Goal: Transaction & Acquisition: Purchase product/service

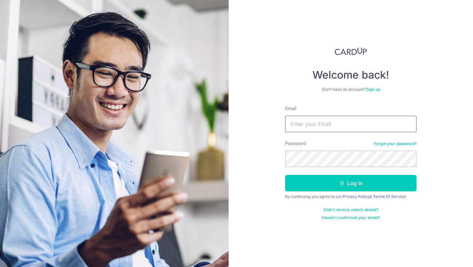
click at [325, 123] on input "Email" at bounding box center [350, 124] width 131 height 16
type input "[EMAIL_ADDRESS][DOMAIN_NAME]"
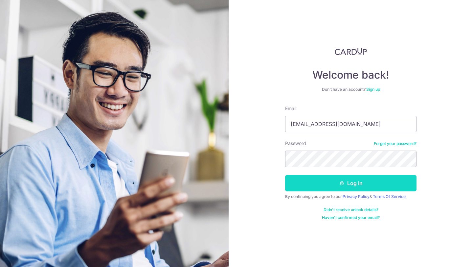
click at [330, 187] on button "Log in" at bounding box center [350, 183] width 131 height 16
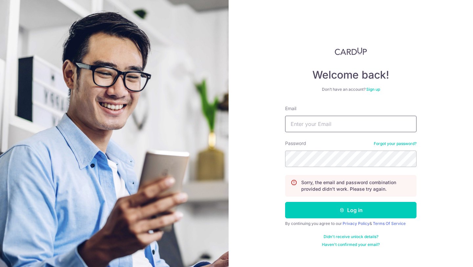
click at [316, 123] on input "Email" at bounding box center [350, 124] width 131 height 16
type input "[EMAIL_ADDRESS][DOMAIN_NAME]"
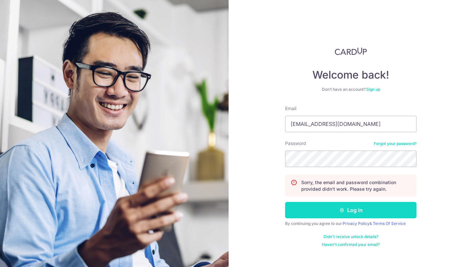
click at [329, 216] on button "Log in" at bounding box center [350, 210] width 131 height 16
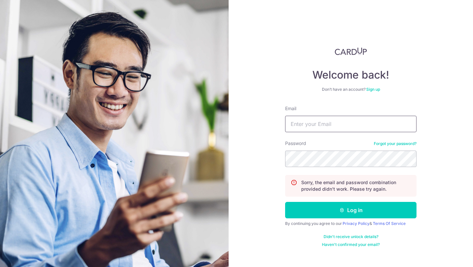
click at [307, 125] on input "Email" at bounding box center [350, 124] width 131 height 16
type input "[EMAIL_ADDRESS][DOMAIN_NAME]"
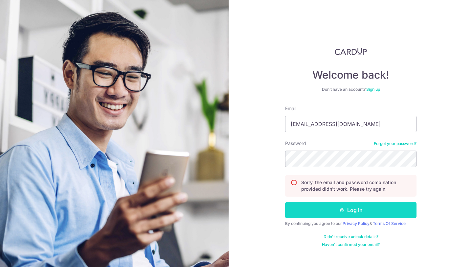
click at [322, 210] on button "Log in" at bounding box center [350, 210] width 131 height 16
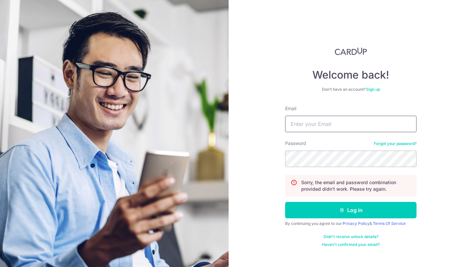
click at [331, 125] on input "Email" at bounding box center [350, 124] width 131 height 16
type input "[EMAIL_ADDRESS][DOMAIN_NAME]"
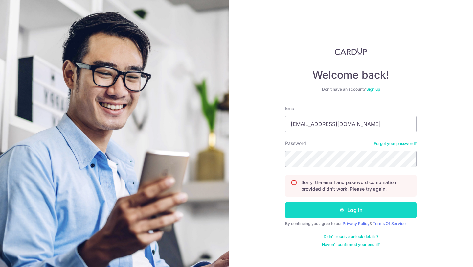
click at [336, 211] on button "Log in" at bounding box center [350, 210] width 131 height 16
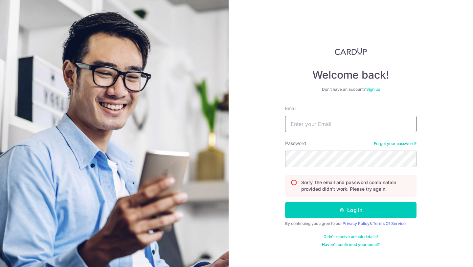
click at [324, 127] on input "Email" at bounding box center [350, 124] width 131 height 16
type input "[EMAIL_ADDRESS][DOMAIN_NAME]"
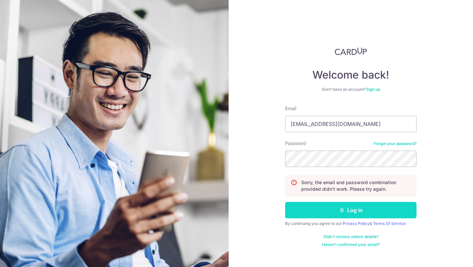
click at [322, 212] on button "Log in" at bounding box center [350, 210] width 131 height 16
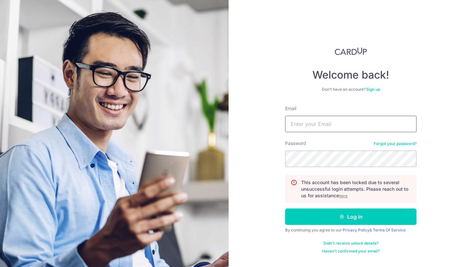
click at [316, 128] on input "Email" at bounding box center [350, 124] width 131 height 16
type input "[EMAIL_ADDRESS][DOMAIN_NAME]"
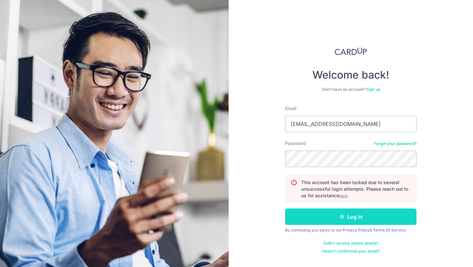
click at [330, 216] on button "Log in" at bounding box center [350, 216] width 131 height 16
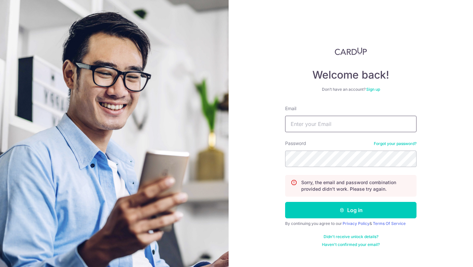
click at [316, 123] on input "Email" at bounding box center [350, 124] width 131 height 16
type input "[EMAIL_ADDRESS][DOMAIN_NAME]"
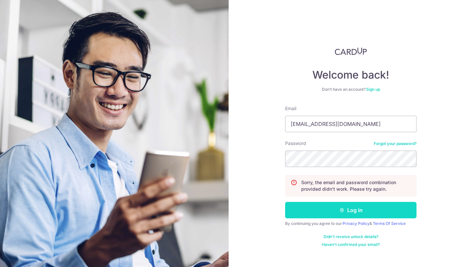
click at [329, 210] on button "Log in" at bounding box center [350, 210] width 131 height 16
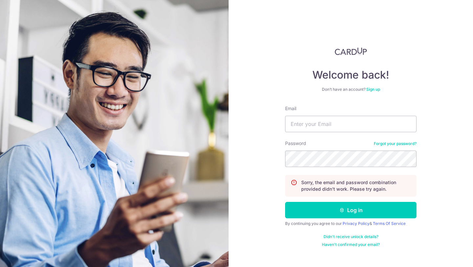
click at [395, 143] on link "Forgot your password?" at bounding box center [395, 143] width 43 height 5
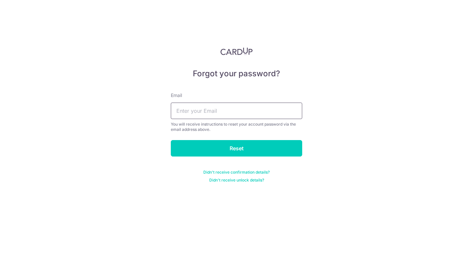
click at [217, 114] on input "text" at bounding box center [236, 110] width 131 height 16
type input "[EMAIL_ADDRESS][DOMAIN_NAME]"
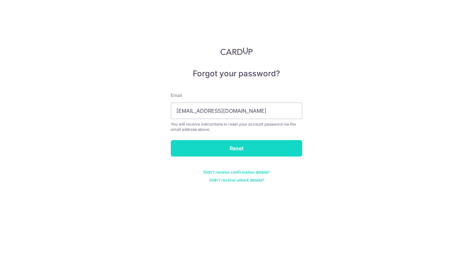
click at [221, 143] on input "Reset" at bounding box center [236, 148] width 131 height 16
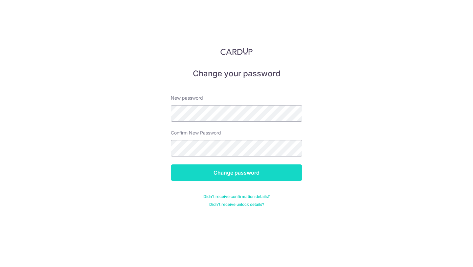
click at [241, 172] on input "Change password" at bounding box center [236, 172] width 131 height 16
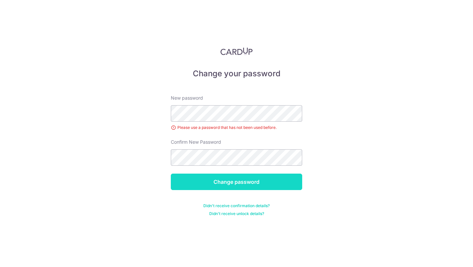
click at [221, 182] on input "Change password" at bounding box center [236, 181] width 131 height 16
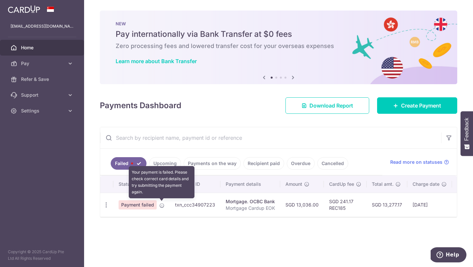
click at [162, 205] on icon at bounding box center [161, 205] width 5 height 5
click at [161, 203] on icon at bounding box center [161, 205] width 5 height 5
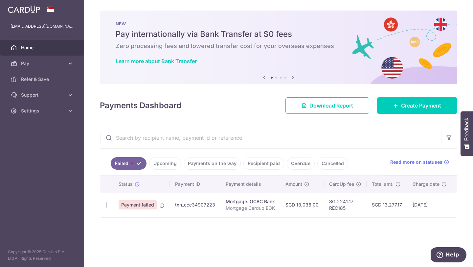
click at [144, 206] on span "Payment failed" at bounding box center [138, 204] width 38 height 9
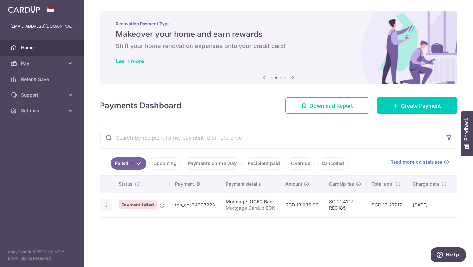
click at [104, 206] on icon "button" at bounding box center [106, 204] width 7 height 7
click at [124, 223] on span "Update payment" at bounding box center [141, 223] width 45 height 8
radio input "true"
type input "13,036.00"
type input "Mortgage Cardup EOK"
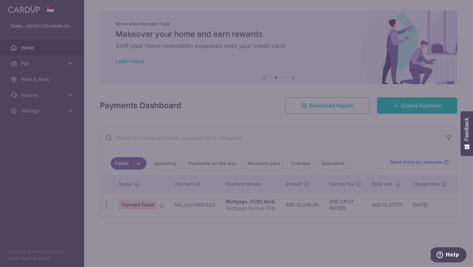
type input "REC185"
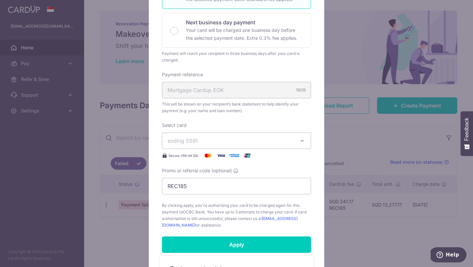
scroll to position [143, 0]
click at [304, 138] on icon "button" at bounding box center [302, 140] width 7 height 7
click at [283, 124] on div "Select card ending 5591 **** 5591 **** 2541 Secure 256-bit SSL" at bounding box center [236, 139] width 149 height 37
click at [86, 129] on div "Edit payment By clicking apply, you will make changes to all payments to OCBC B…" at bounding box center [236, 133] width 473 height 267
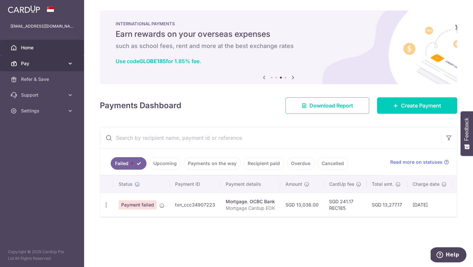
click at [47, 61] on span "Pay" at bounding box center [42, 63] width 43 height 7
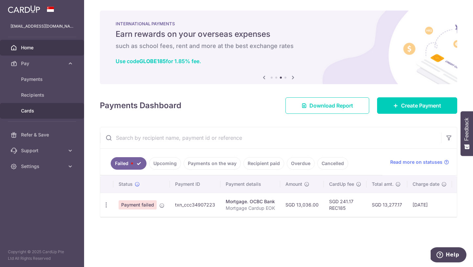
click at [39, 108] on span "Cards" at bounding box center [42, 110] width 43 height 7
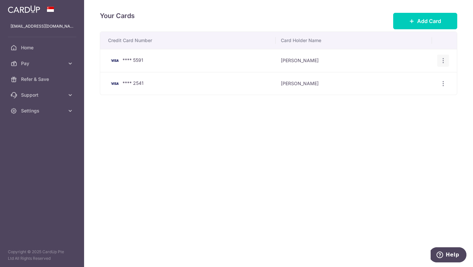
click at [444, 61] on icon "button" at bounding box center [443, 60] width 7 height 7
click at [414, 96] on span "Delete" at bounding box center [421, 95] width 45 height 8
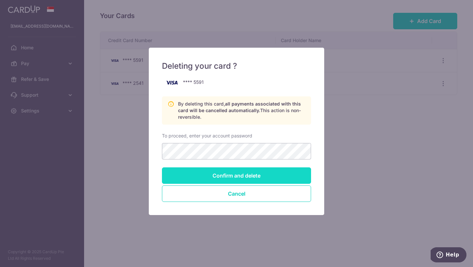
click at [226, 181] on input "Confirm and delete" at bounding box center [236, 175] width 149 height 16
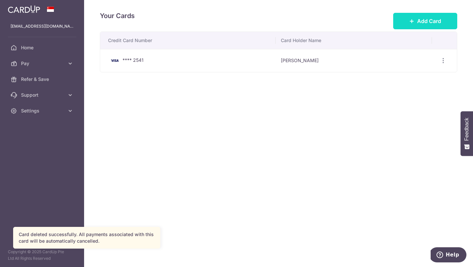
click at [417, 21] on span "Add Card" at bounding box center [429, 21] width 24 height 8
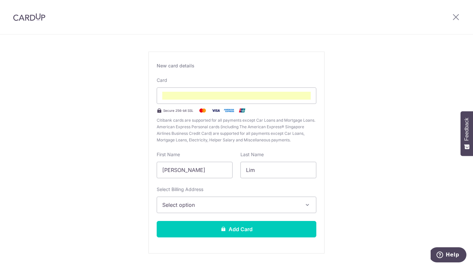
scroll to position [44, 0]
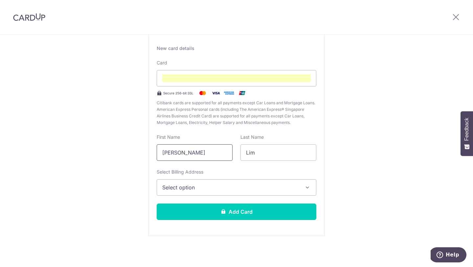
click at [189, 154] on input "[PERSON_NAME]" at bounding box center [195, 152] width 76 height 16
type input "[PERSON_NAME]"
click at [309, 188] on icon "button" at bounding box center [307, 187] width 7 height 7
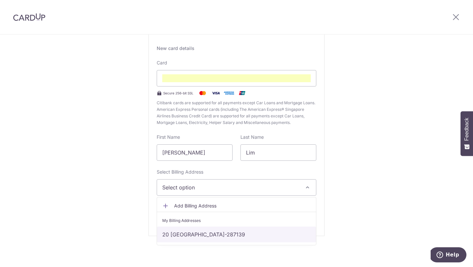
click at [290, 232] on link "20 Watten View, Singapore, Singapore-287139" at bounding box center [236, 234] width 159 height 16
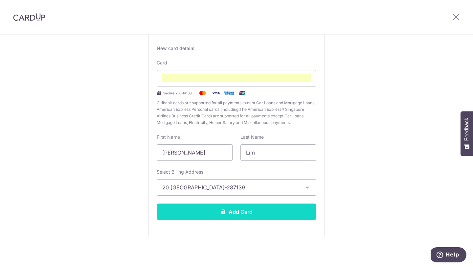
click at [271, 213] on button "Add Card" at bounding box center [237, 211] width 160 height 16
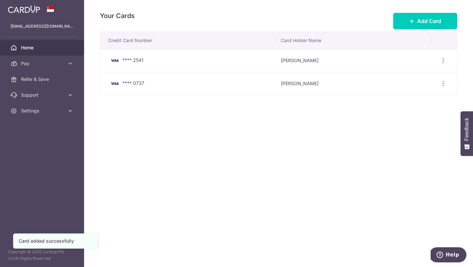
click at [42, 46] on span "Home" at bounding box center [42, 47] width 43 height 7
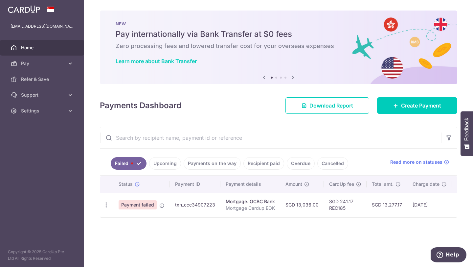
click at [164, 164] on link "Upcoming" at bounding box center [165, 163] width 32 height 12
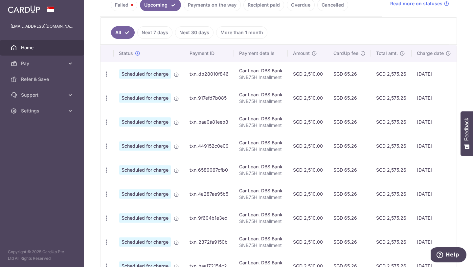
scroll to position [159, 0]
click at [108, 73] on icon "button" at bounding box center [106, 73] width 7 height 7
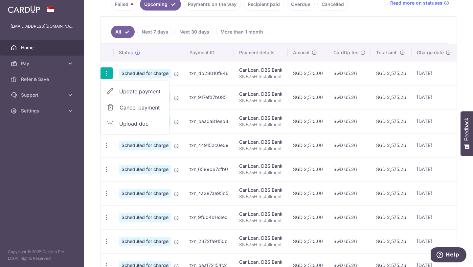
click at [133, 93] on span "Update payment" at bounding box center [141, 91] width 45 height 8
radio input "true"
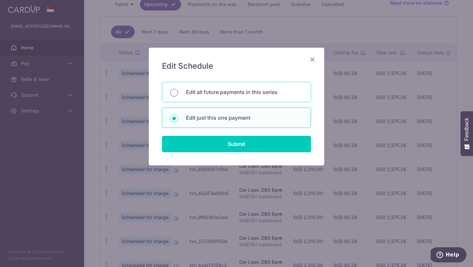
click at [176, 92] on input "Edit all future payments in this series" at bounding box center [174, 93] width 8 height 8
radio input "true"
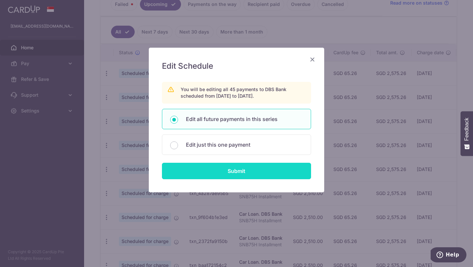
click at [233, 174] on input "Submit" at bounding box center [236, 170] width 149 height 16
radio input "true"
type input "2,510.00"
type input "SNB75H Installment"
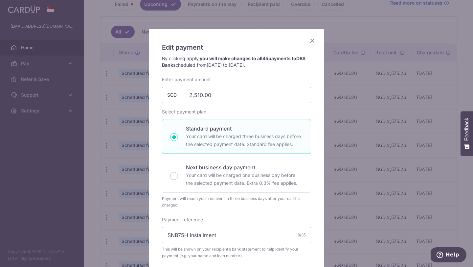
scroll to position [0, 0]
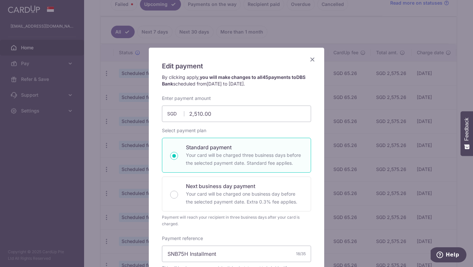
click at [313, 59] on icon "Close" at bounding box center [312, 59] width 8 height 8
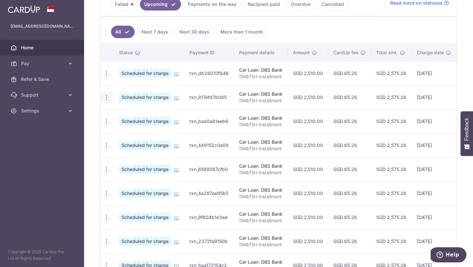
click at [105, 77] on icon "button" at bounding box center [106, 73] width 7 height 7
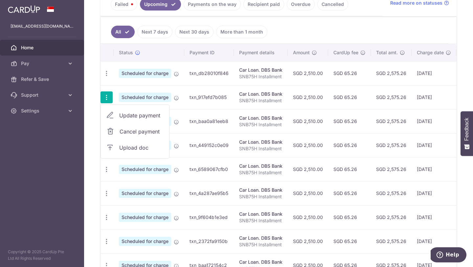
click at [144, 113] on span "Update payment" at bounding box center [141, 115] width 45 height 8
radio input "true"
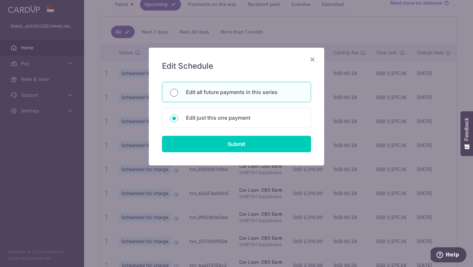
click at [174, 93] on input "Edit all future payments in this series" at bounding box center [174, 93] width 8 height 8
radio input "true"
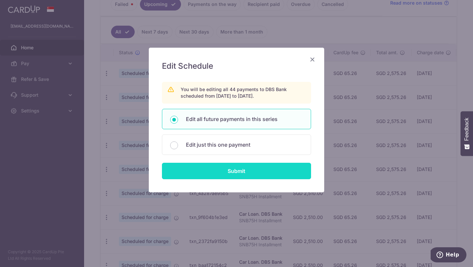
click at [217, 172] on input "Submit" at bounding box center [236, 170] width 149 height 16
radio input "true"
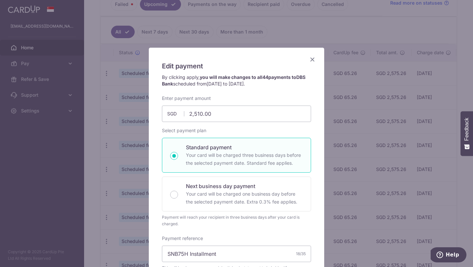
click at [314, 60] on icon "Close" at bounding box center [312, 59] width 8 height 8
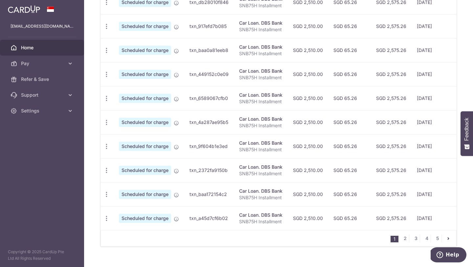
scroll to position [227, 0]
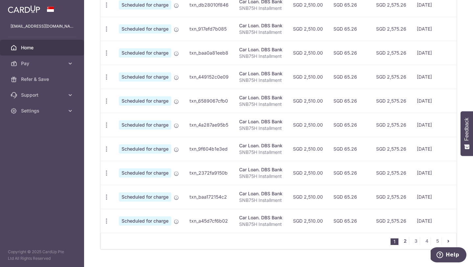
click at [405, 240] on link "2" at bounding box center [405, 241] width 8 height 8
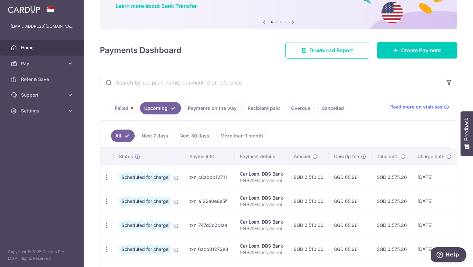
scroll to position [54, 0]
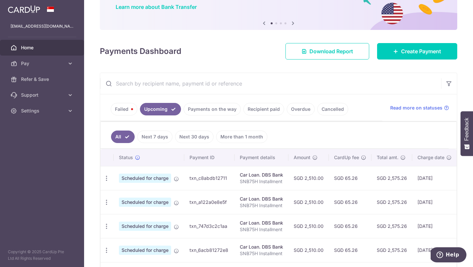
click at [125, 108] on link "Failed" at bounding box center [124, 109] width 27 height 12
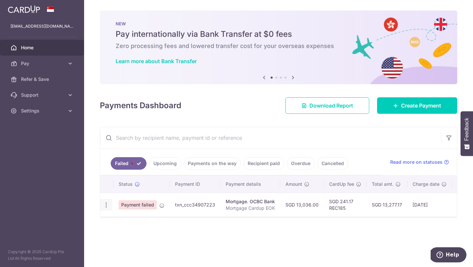
click at [107, 205] on icon "button" at bounding box center [106, 204] width 7 height 7
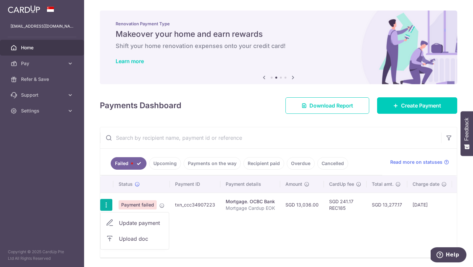
click at [140, 221] on span "Update payment" at bounding box center [141, 223] width 45 height 8
type input "13,036.00"
radio input "true"
type input "Mortgage Cardup EOK"
type input "REC185"
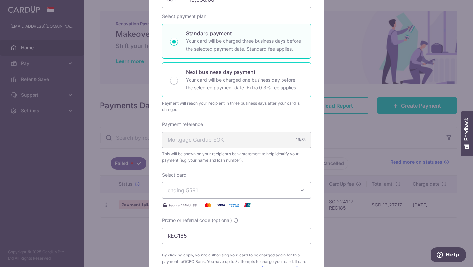
scroll to position [129, 0]
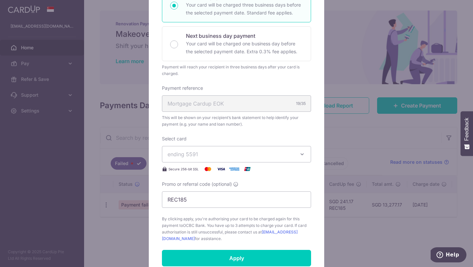
click at [303, 154] on icon "button" at bounding box center [302, 154] width 7 height 7
click at [251, 200] on span "**** 0737" at bounding box center [236, 201] width 138 height 8
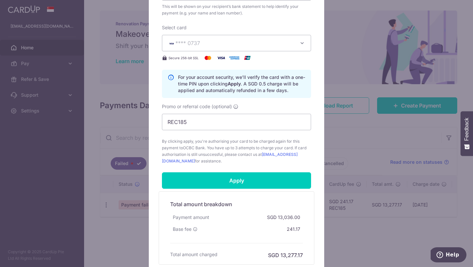
scroll to position [242, 0]
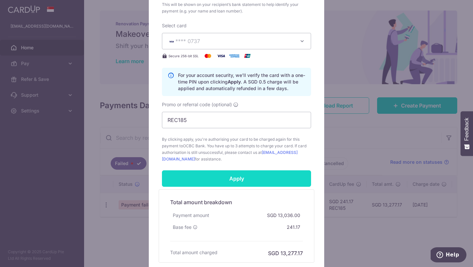
click at [247, 180] on input "Apply" at bounding box center [236, 178] width 149 height 16
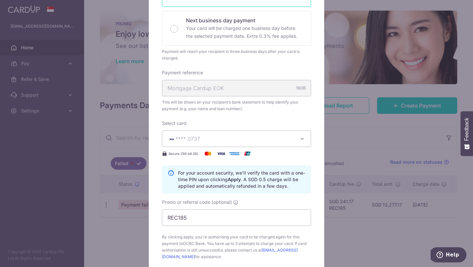
scroll to position [56, 0]
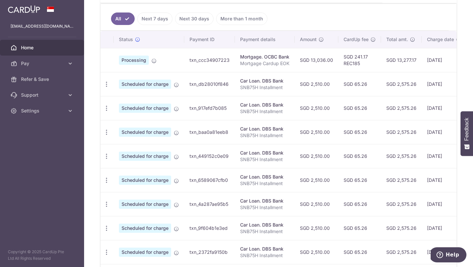
scroll to position [241, 0]
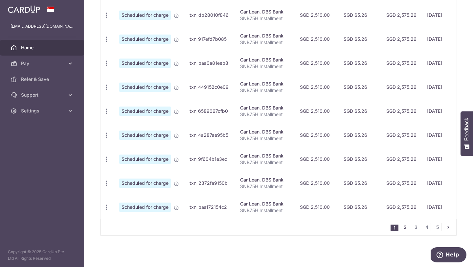
click at [403, 226] on link "2" at bounding box center [405, 227] width 8 height 8
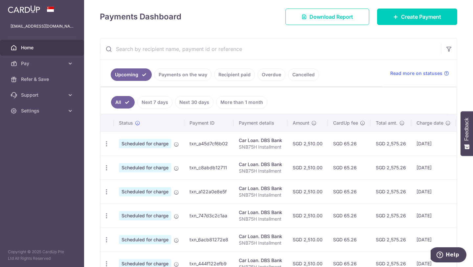
scroll to position [0, 0]
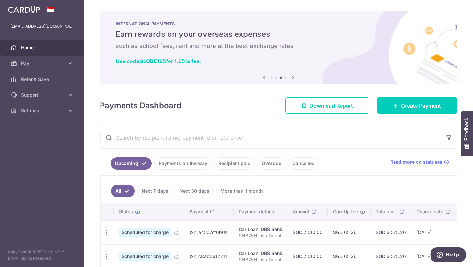
click at [181, 164] on link "Payments on the way" at bounding box center [182, 163] width 57 height 12
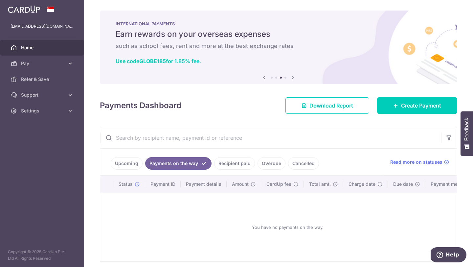
click at [227, 163] on link "Recipient paid" at bounding box center [234, 163] width 41 height 12
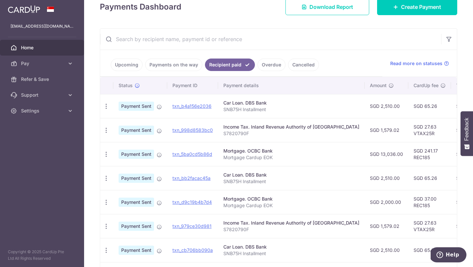
scroll to position [103, 0]
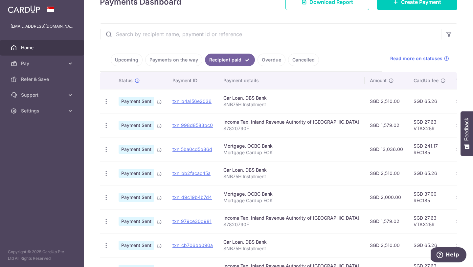
click at [262, 62] on link "Overdue" at bounding box center [271, 60] width 28 height 12
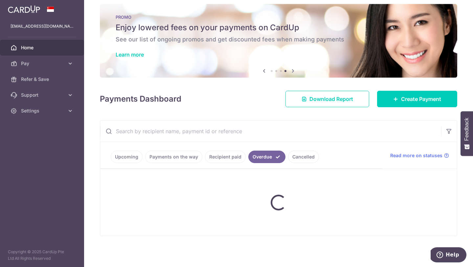
scroll to position [26, 0]
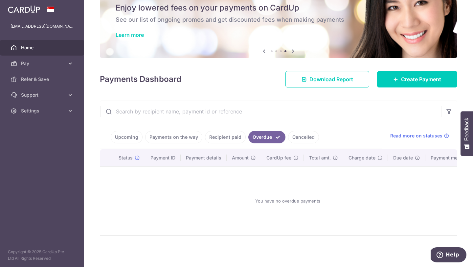
click at [304, 139] on link "Cancelled" at bounding box center [303, 137] width 31 height 12
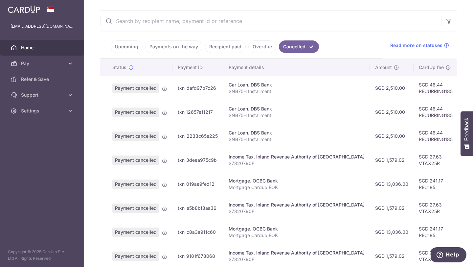
scroll to position [0, 0]
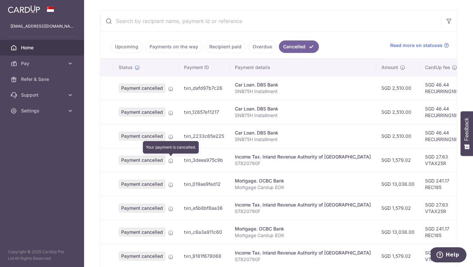
click at [169, 162] on icon at bounding box center [170, 160] width 5 height 5
click at [169, 160] on icon at bounding box center [170, 160] width 5 height 5
click at [155, 162] on span "Payment cancelled" at bounding box center [142, 159] width 47 height 9
click at [173, 161] on icon at bounding box center [170, 160] width 5 height 5
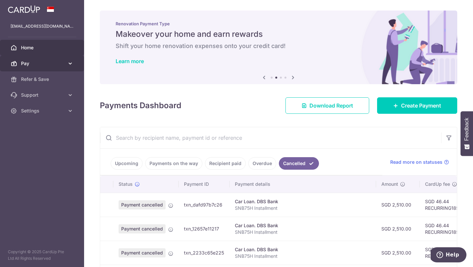
click at [61, 65] on span "Pay" at bounding box center [42, 63] width 43 height 7
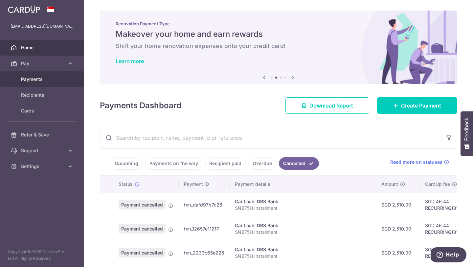
click at [53, 76] on span "Payments" at bounding box center [42, 79] width 43 height 7
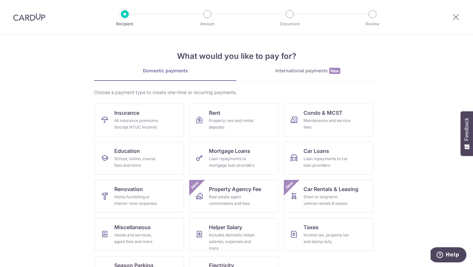
scroll to position [27, 0]
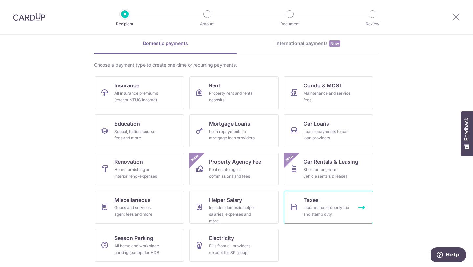
click at [320, 207] on div "Income tax, property tax and stamp duty" at bounding box center [326, 210] width 47 height 13
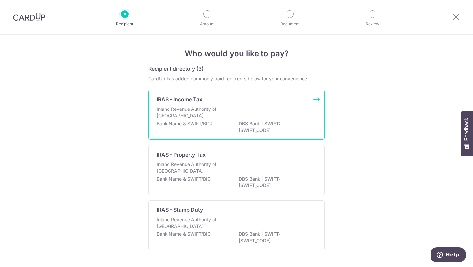
click at [277, 117] on div "Inland Revenue Authority of [GEOGRAPHIC_DATA]" at bounding box center [237, 113] width 160 height 14
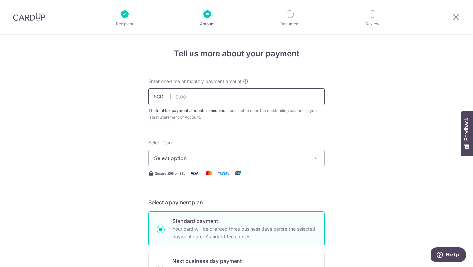
click at [225, 100] on input "text" at bounding box center [236, 96] width 176 height 16
type input "1,579.02"
click at [228, 159] on span "Select option" at bounding box center [230, 158] width 153 height 8
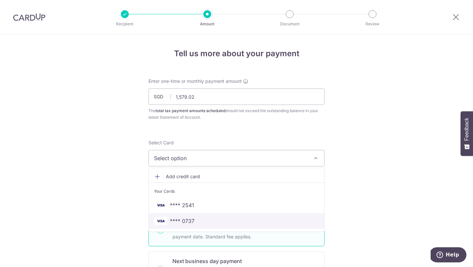
click at [209, 223] on span "**** 0737" at bounding box center [236, 221] width 165 height 8
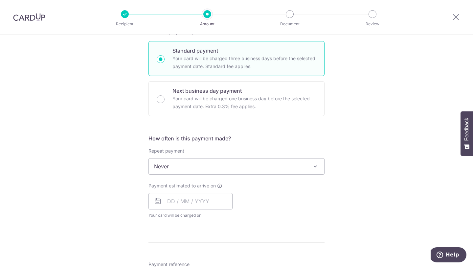
scroll to position [170, 0]
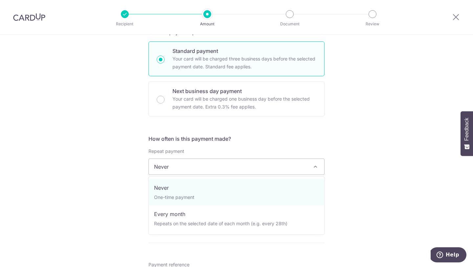
click at [317, 168] on span at bounding box center [315, 166] width 8 height 8
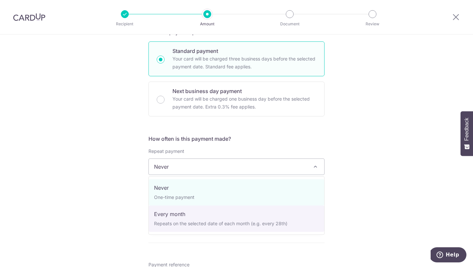
select select "3"
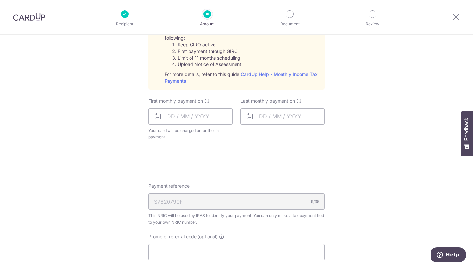
scroll to position [323, 0]
click at [194, 118] on input "text" at bounding box center [190, 116] width 84 height 16
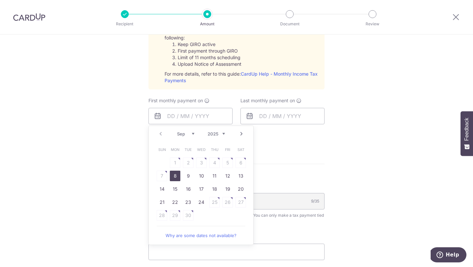
click at [127, 181] on div "Tell us more about your payment Enter one-time or monthly payment amount SGD 1,…" at bounding box center [236, 53] width 473 height 684
click at [184, 113] on input "text" at bounding box center [190, 116] width 84 height 16
click at [174, 176] on link "8" at bounding box center [175, 175] width 11 height 11
type input "08/09/2025"
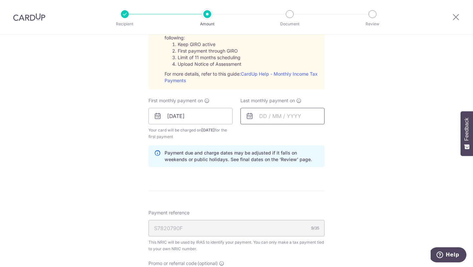
click at [261, 118] on input "text" at bounding box center [282, 116] width 84 height 16
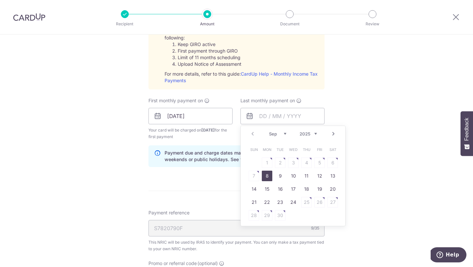
click at [315, 134] on select "2025 2026" at bounding box center [307, 133] width 17 height 5
click at [283, 132] on select "Jan Feb Mar Apr May Jun Jul Aug Sep Oct" at bounding box center [277, 133] width 17 height 5
click at [294, 163] on table "Sun Mon Tue Wed Thu Fri Sat 1 2 3 4 5 6 7 8 9 10 11 12 13 14 15 16 17 18 19 20 …" at bounding box center [293, 182] width 92 height 79
click at [304, 188] on table "Sun Mon Tue Wed Thu Fri Sat 1 2 3 4 5 6 7 8 9 10 11 12 13 14 15 16 17 18 19 20 …" at bounding box center [293, 182] width 92 height 79
click at [274, 203] on table "Sun Mon Tue Wed Thu Fri Sat 1 2 3 4 5 6 7 8 9 10 11 12 13 14 15 16 17 18 19 20 …" at bounding box center [293, 182] width 92 height 79
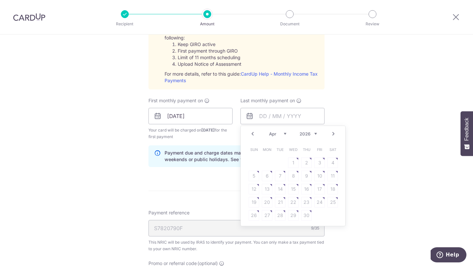
click at [284, 133] on select "Jan Feb Mar Apr May Jun Jul Aug Sep Oct" at bounding box center [277, 133] width 17 height 5
click at [295, 200] on link "25" at bounding box center [293, 202] width 11 height 11
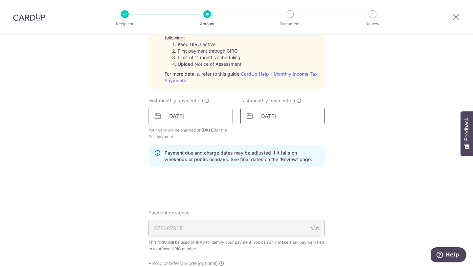
click at [294, 112] on input "25/03/2026" at bounding box center [282, 116] width 84 height 16
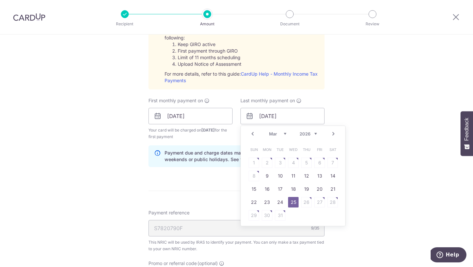
click at [284, 133] on select "Jan Feb Mar Apr May Jun Jul Aug Sep Oct" at bounding box center [277, 133] width 17 height 5
click at [286, 132] on div "Jan Feb Mar Apr May Jun Jul Aug Sep Oct 2025 2026" at bounding box center [293, 134] width 48 height 6
click at [285, 133] on select "Jan Feb Mar Apr May Jun Jul Aug Sep Oct" at bounding box center [277, 133] width 17 height 5
click at [253, 132] on link "Prev" at bounding box center [252, 134] width 8 height 8
click at [295, 212] on table "Sun Mon Tue Wed Thu Fri Sat 1 2 3 4 5 6 7 8 9 10 11 12 13 14 15 16 17 18 19 20 …" at bounding box center [293, 182] width 92 height 79
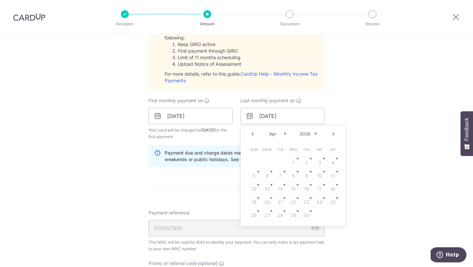
click at [297, 209] on table "Sun Mon Tue Wed Thu Fri Sat 1 2 3 4 5 6 7 8 9 10 11 12 13 14 15 16 17 18 19 20 …" at bounding box center [293, 182] width 92 height 79
click at [374, 128] on div "Tell us more about your payment Enter one-time or monthly payment amount SGD 1,…" at bounding box center [236, 66] width 473 height 711
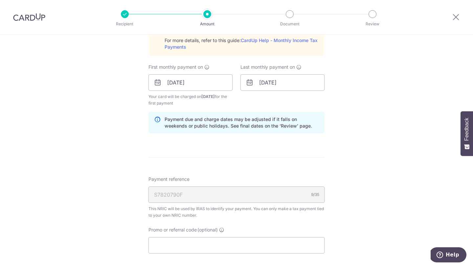
scroll to position [368, 0]
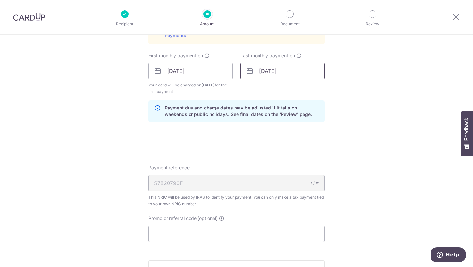
click at [296, 71] on input "25/03/2026" at bounding box center [282, 71] width 84 height 16
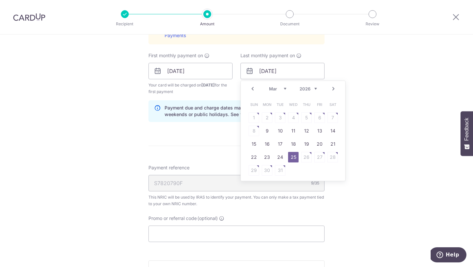
click at [285, 88] on select "Jan Feb Mar Apr May Jun Jul Aug Sep Oct" at bounding box center [277, 88] width 17 height 5
click at [284, 88] on select "Jan Feb Mar Apr May Jun Jul Aug Sep Oct" at bounding box center [277, 88] width 17 height 5
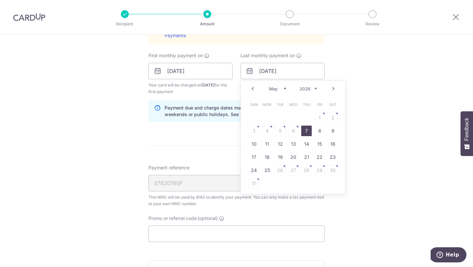
click at [305, 130] on link "7" at bounding box center [306, 130] width 11 height 11
type input "07/05/2026"
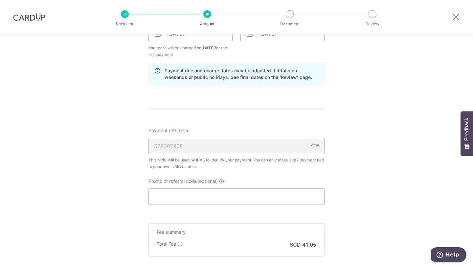
scroll to position [406, 0]
click at [196, 193] on input "Promo or referral code (optional)" at bounding box center [236, 195] width 176 height 16
paste input "VTAX25R"
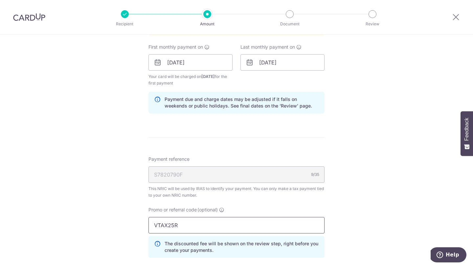
scroll to position [375, 0]
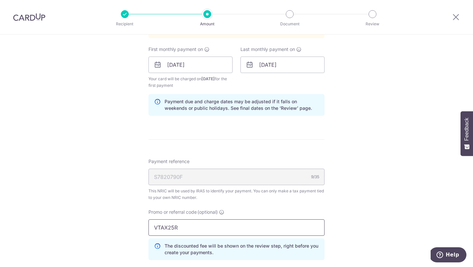
type input "VTAX25R"
click at [124, 188] on div "Tell us more about your payment Enter one-time or monthly payment amount SGD 1,…" at bounding box center [236, 30] width 473 height 741
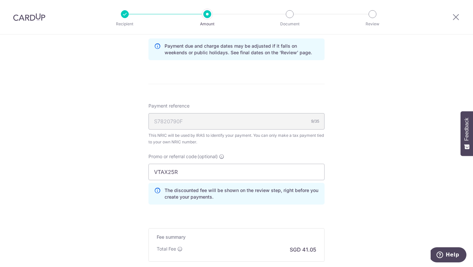
scroll to position [477, 0]
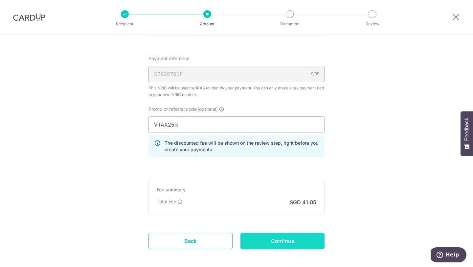
click at [273, 245] on input "Continue" at bounding box center [282, 240] width 84 height 16
type input "Create Schedule"
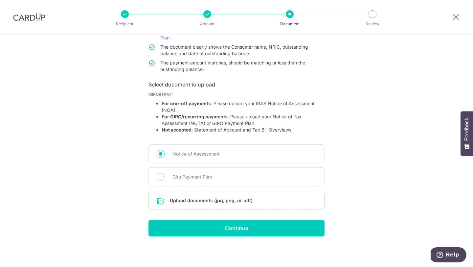
scroll to position [69, 0]
click at [246, 198] on input "file" at bounding box center [236, 199] width 175 height 17
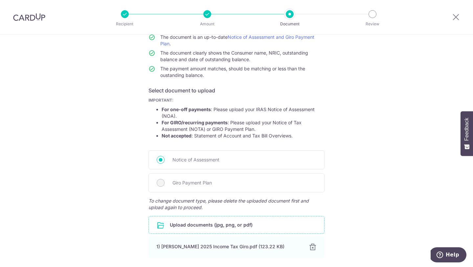
scroll to position [114, 0]
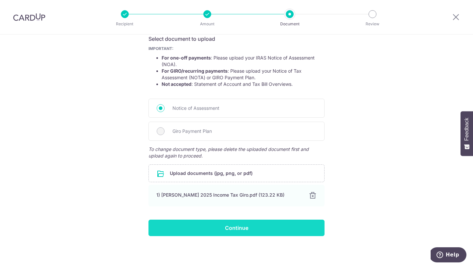
click at [248, 233] on input "Continue" at bounding box center [236, 227] width 176 height 16
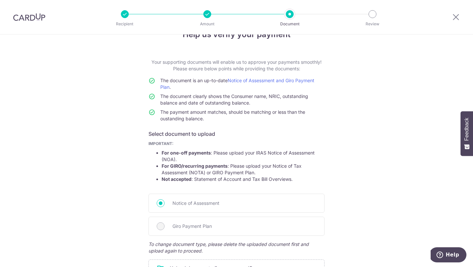
scroll to position [0, 0]
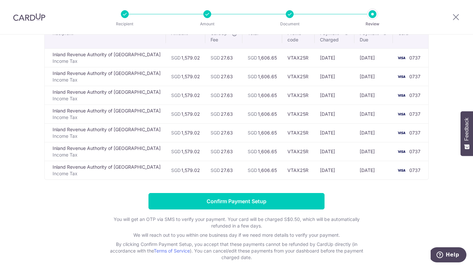
scroll to position [61, 0]
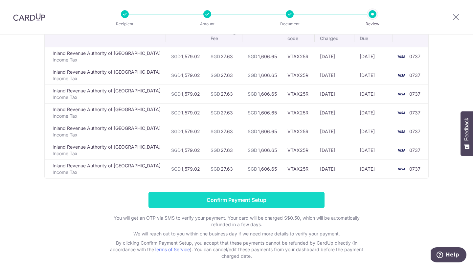
click at [288, 196] on input "Confirm Payment Setup" at bounding box center [236, 199] width 176 height 16
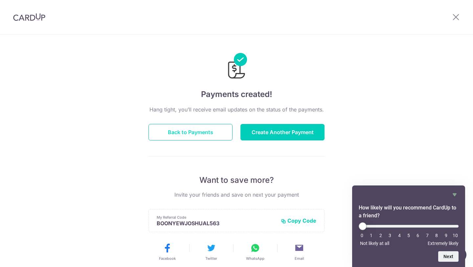
click at [192, 128] on button "Back to Payments" at bounding box center [190, 132] width 84 height 16
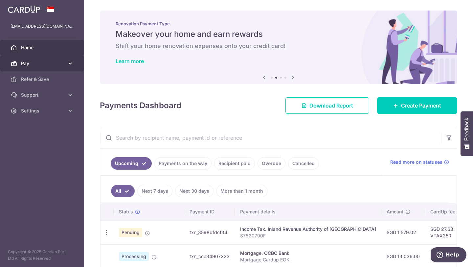
click at [66, 61] on link "Pay" at bounding box center [42, 63] width 84 height 16
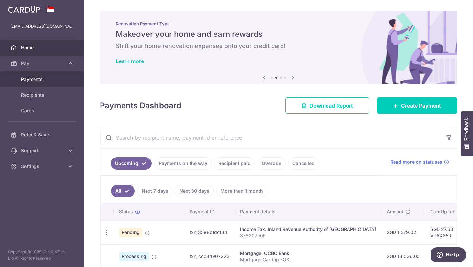
click at [51, 82] on span "Payments" at bounding box center [42, 79] width 43 height 7
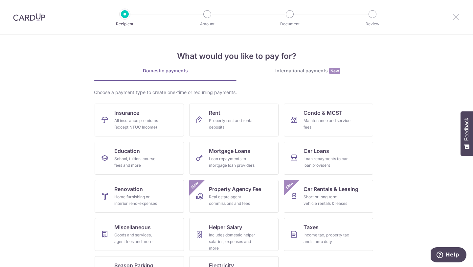
click at [453, 18] on icon at bounding box center [456, 17] width 8 height 8
